Goal: Find specific page/section: Find specific page/section

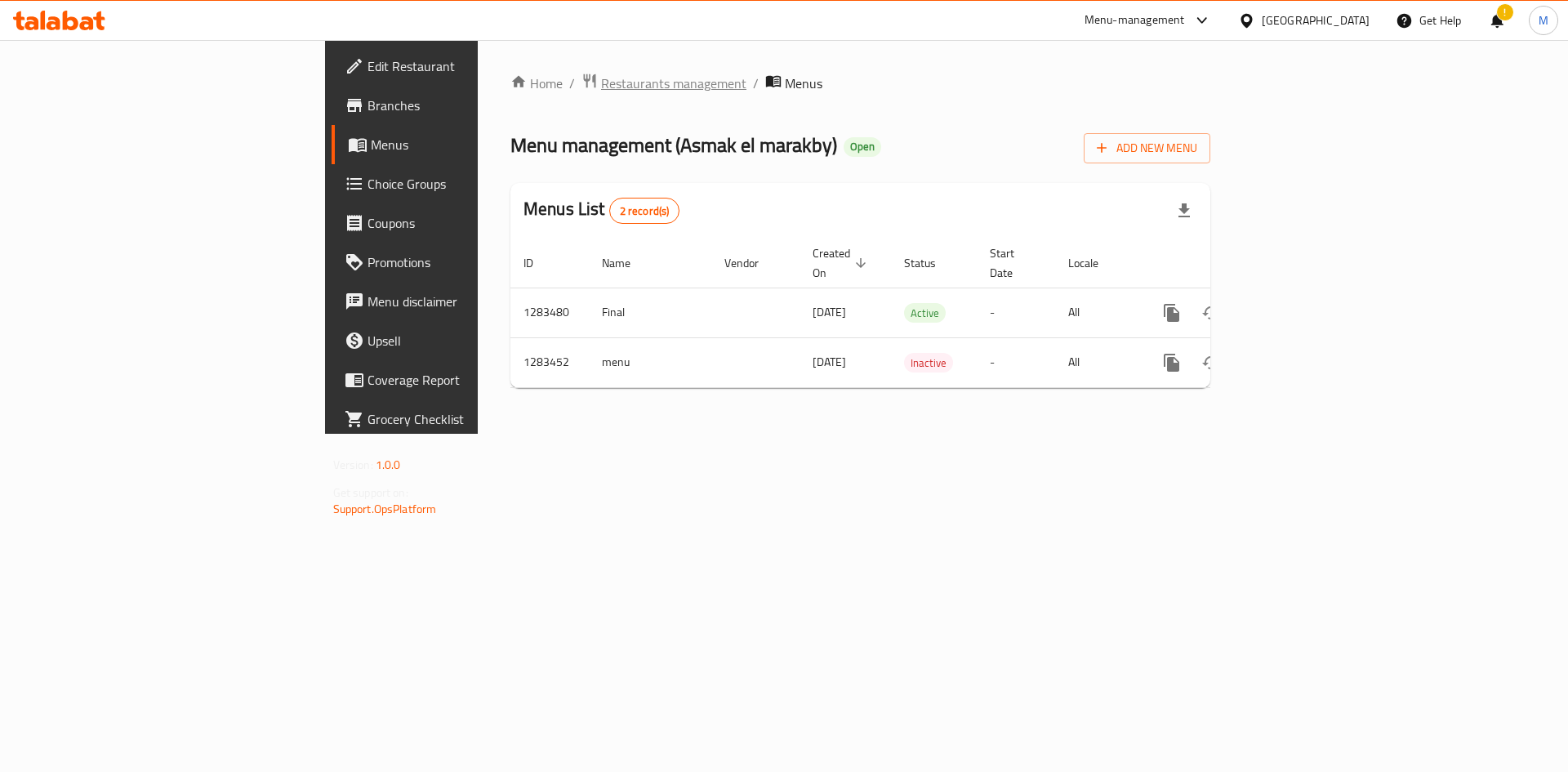
click at [601, 87] on span "Restaurants management" at bounding box center [673, 83] width 145 height 20
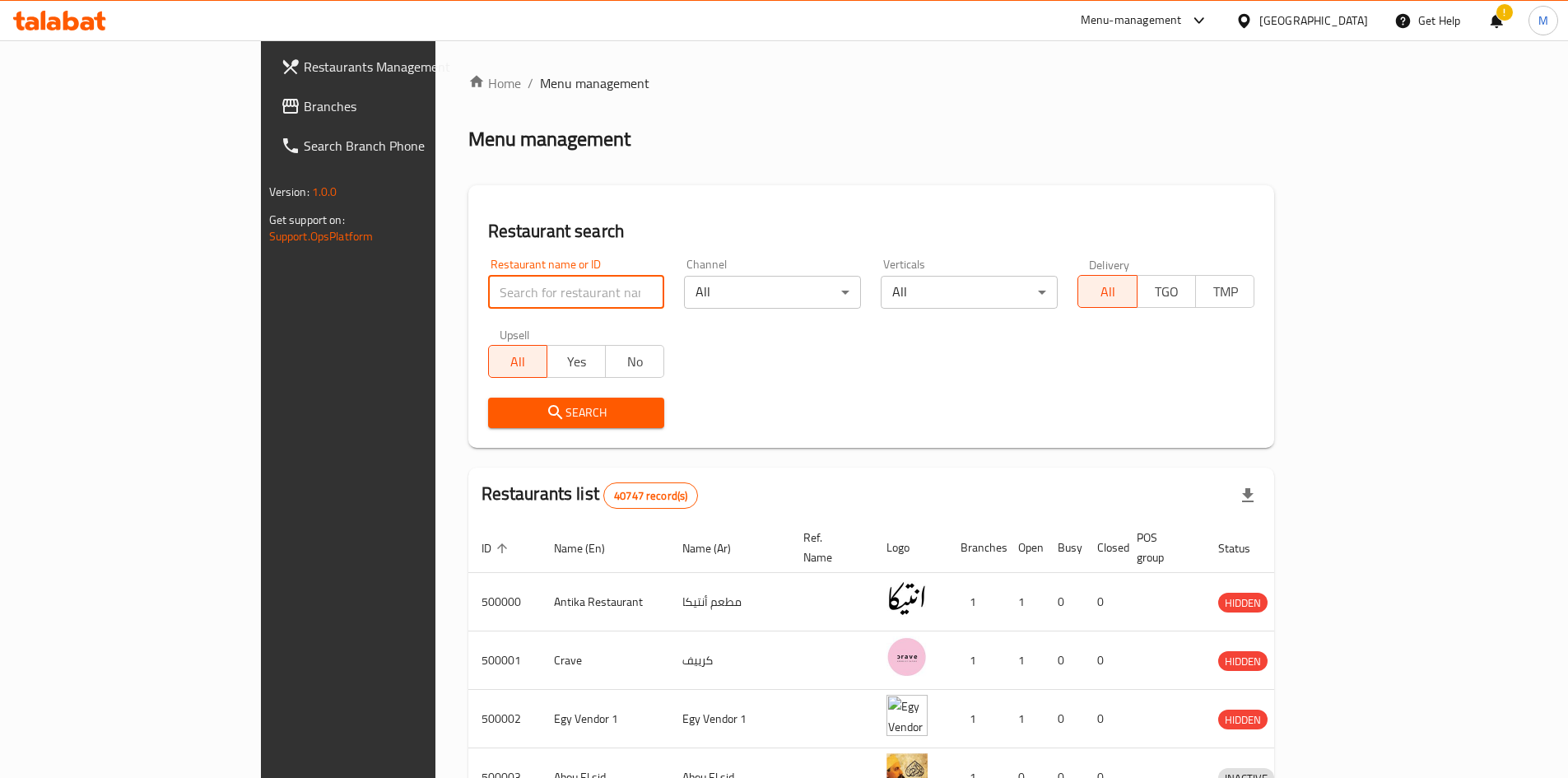
paste input "703054"
type input "703054"
click at [501, 420] on span "Search" at bounding box center [577, 412] width 151 height 21
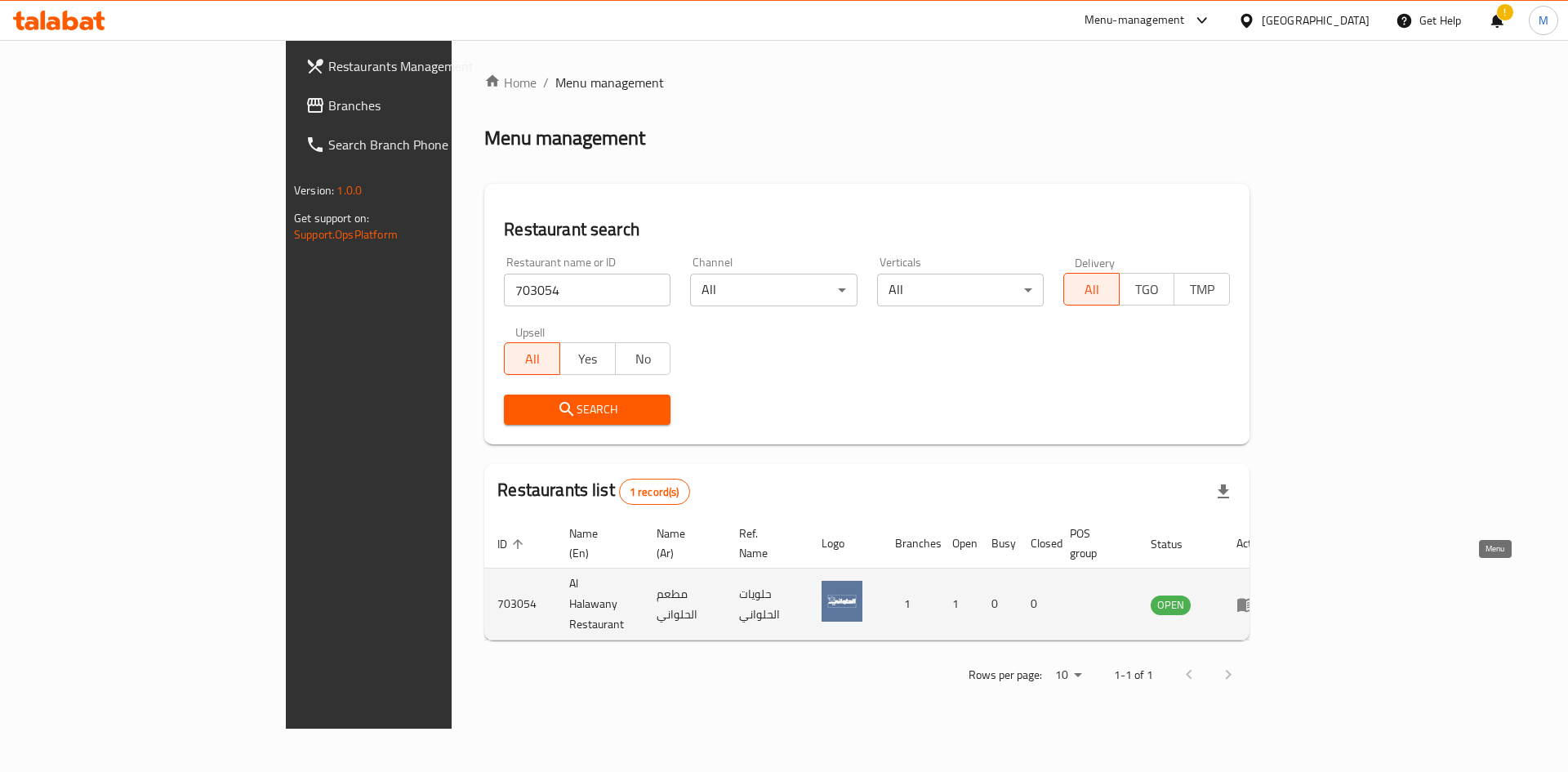
click at [1255, 598] on icon "enhanced table" at bounding box center [1246, 605] width 18 height 14
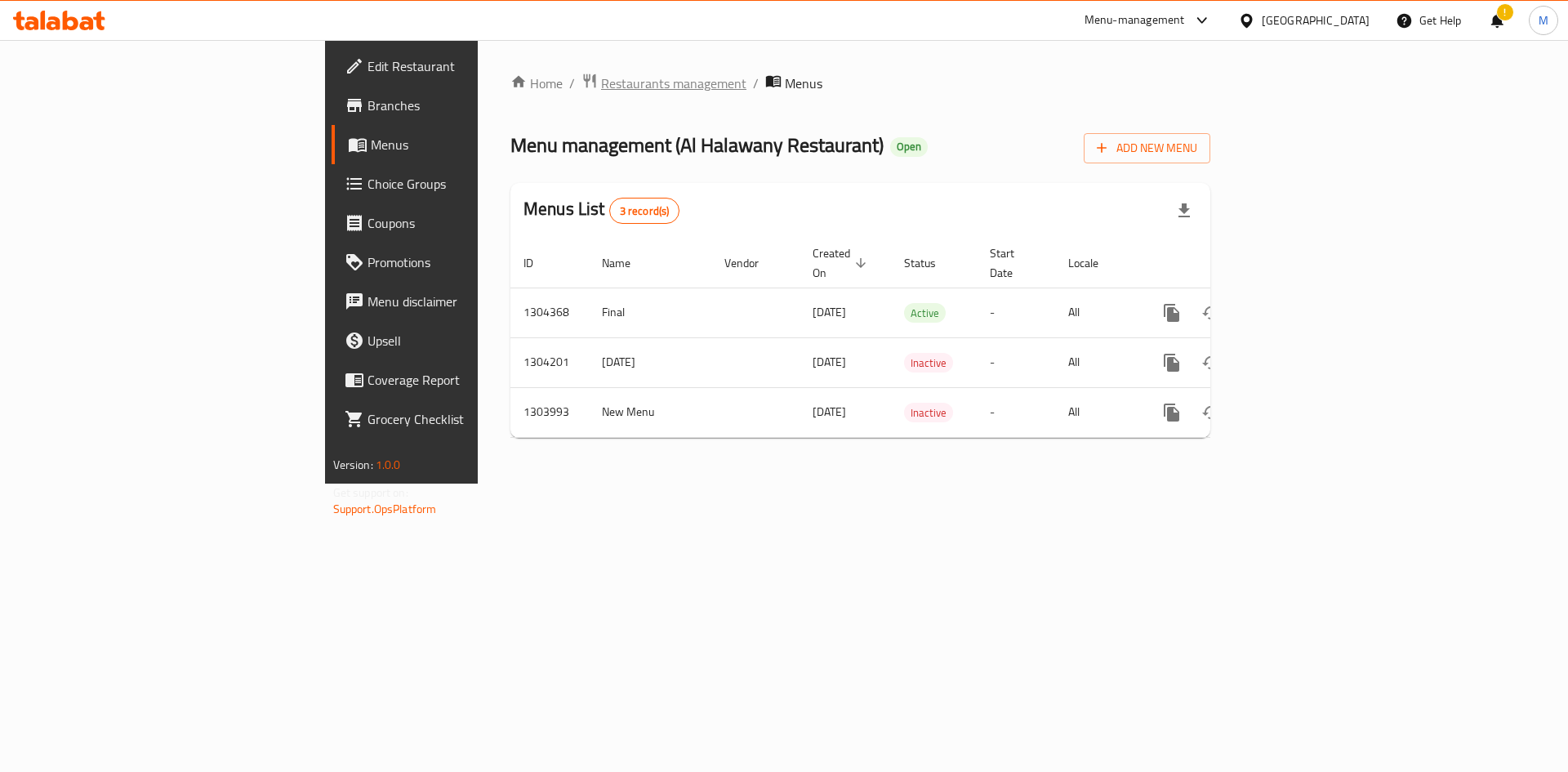
click at [601, 86] on span "Restaurants management" at bounding box center [673, 83] width 145 height 20
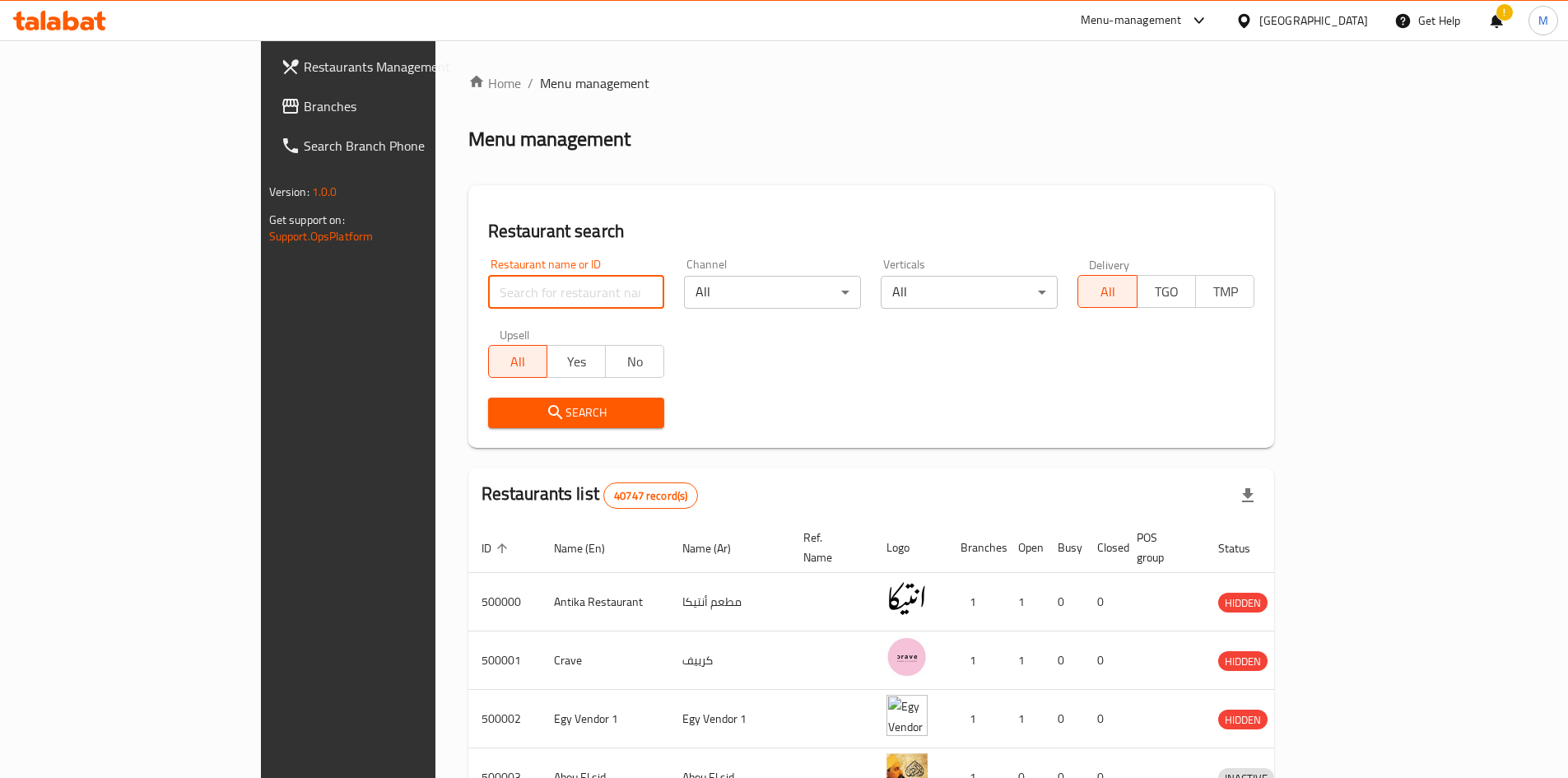
paste input "723841"
type input "723841"
paste input "723841"
click at [498, 392] on div "Search" at bounding box center [576, 413] width 197 height 50
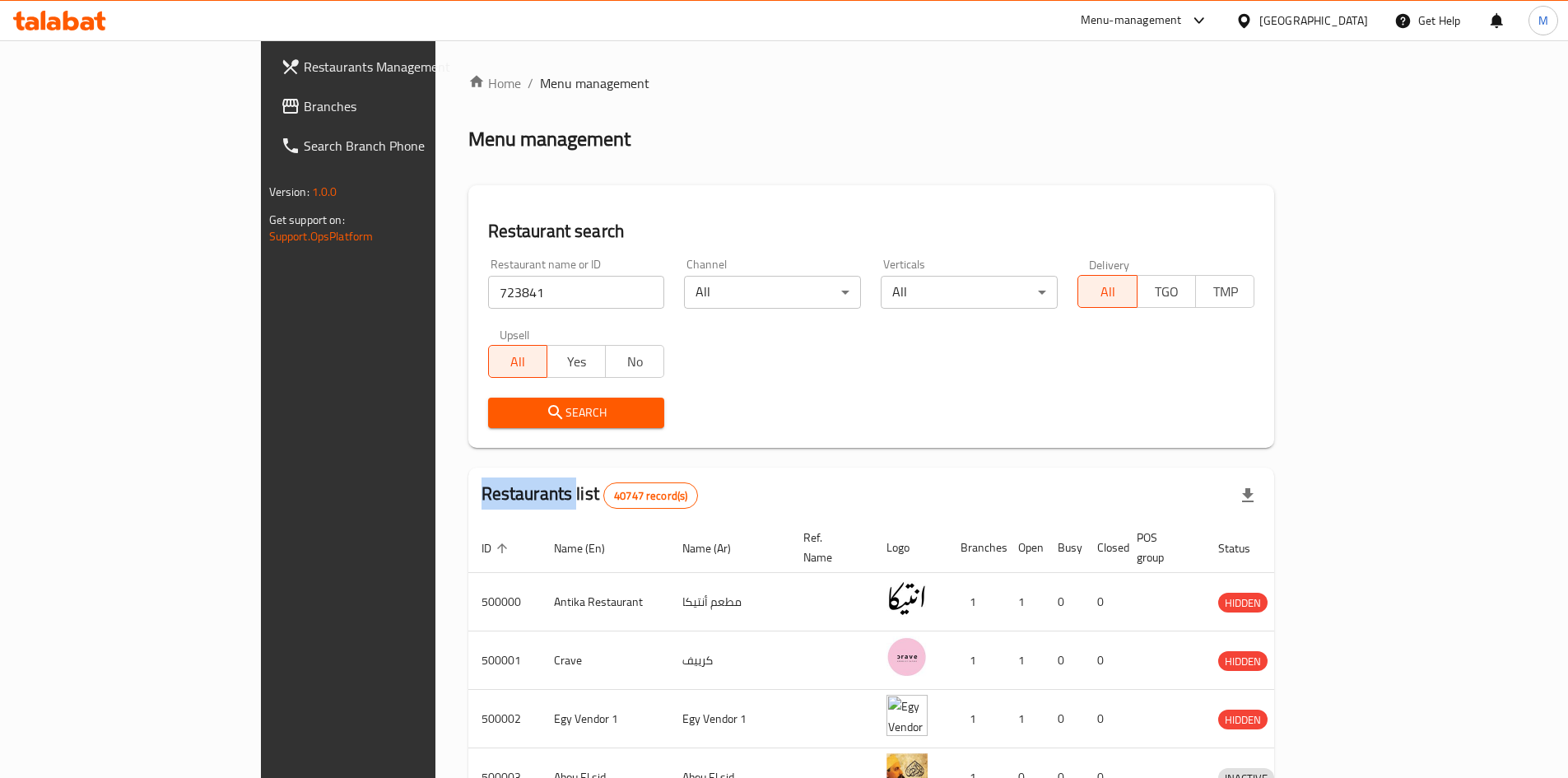
click at [513, 408] on span "Search" at bounding box center [577, 412] width 151 height 21
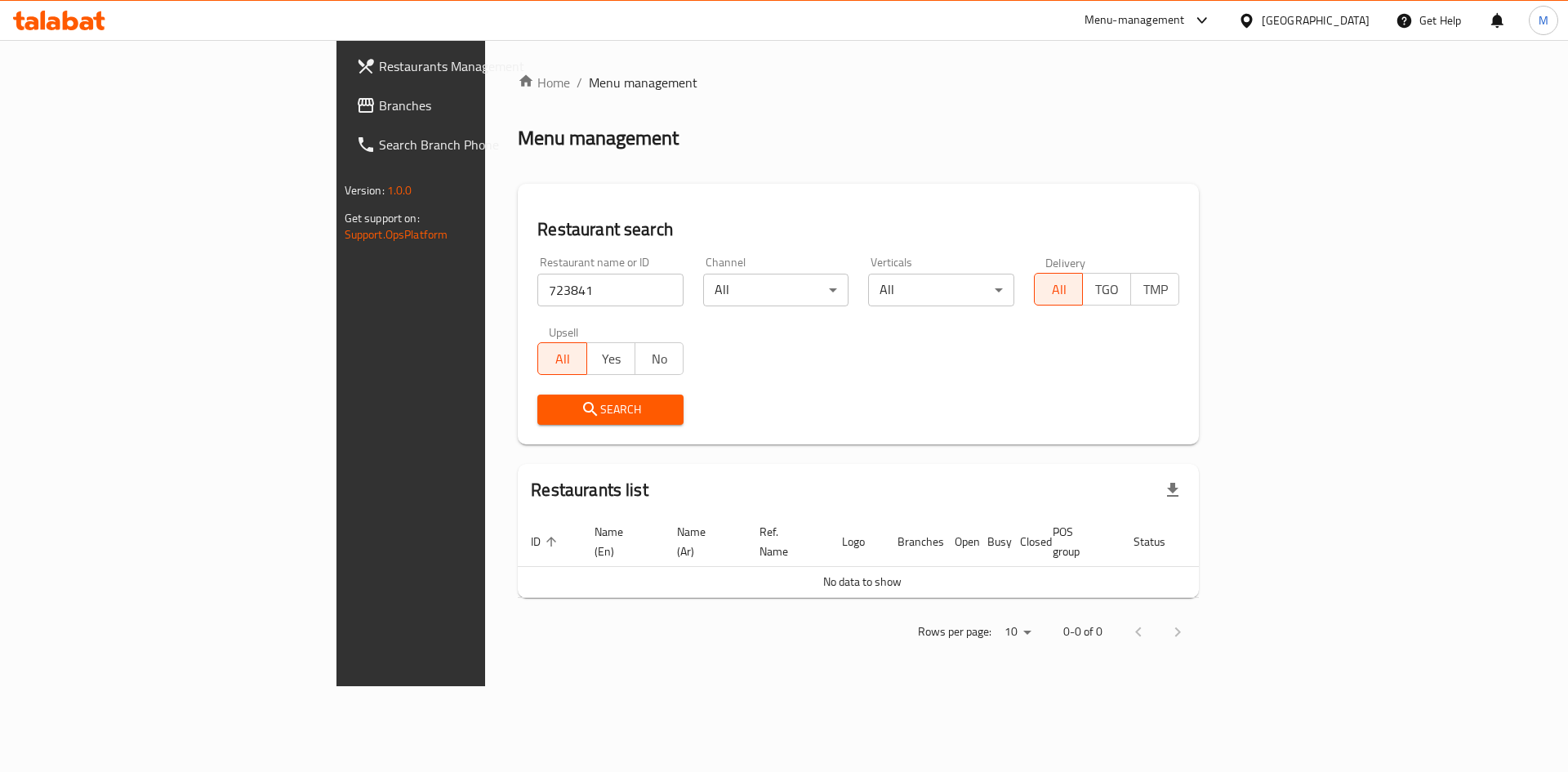
click at [538, 305] on input "723841" at bounding box center [611, 290] width 146 height 33
type input "723841"
click button "Search" at bounding box center [611, 410] width 146 height 30
click at [379, 103] on span "Branches" at bounding box center [482, 105] width 207 height 20
